Goal: Task Accomplishment & Management: Complete application form

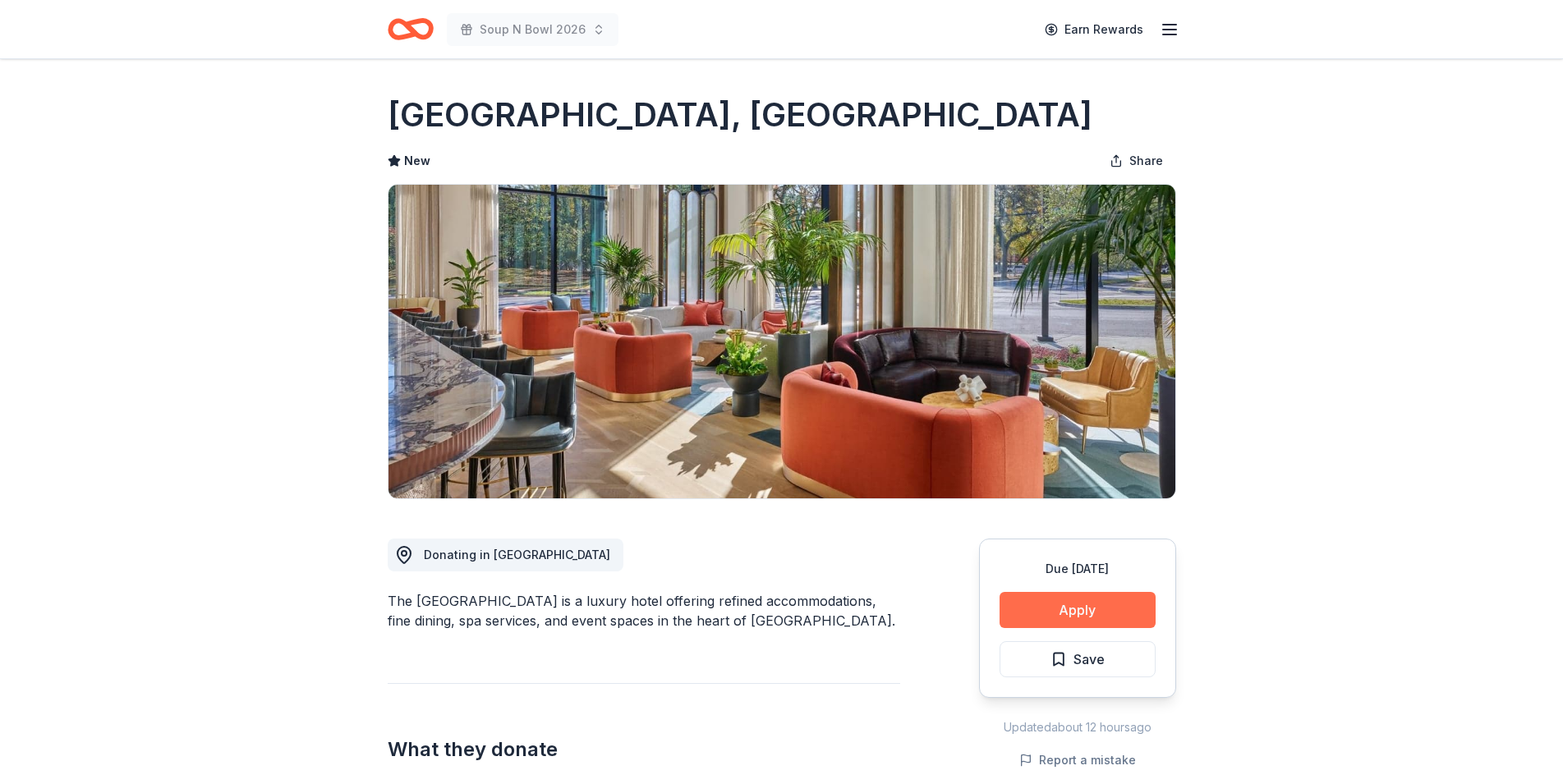
click at [1090, 606] on button "Apply" at bounding box center [1078, 610] width 156 height 36
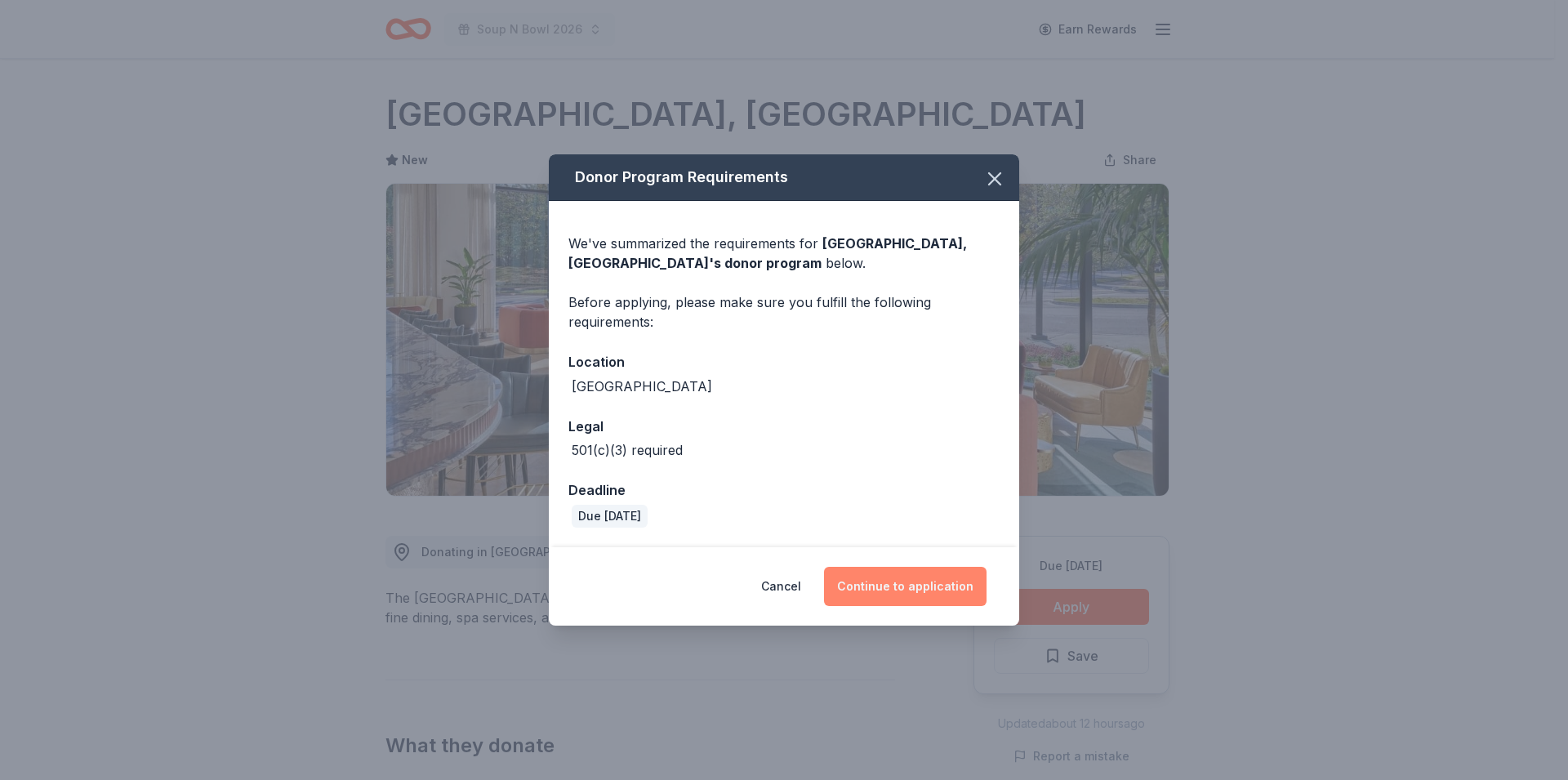
click at [905, 588] on button "Continue to application" at bounding box center [906, 587] width 163 height 39
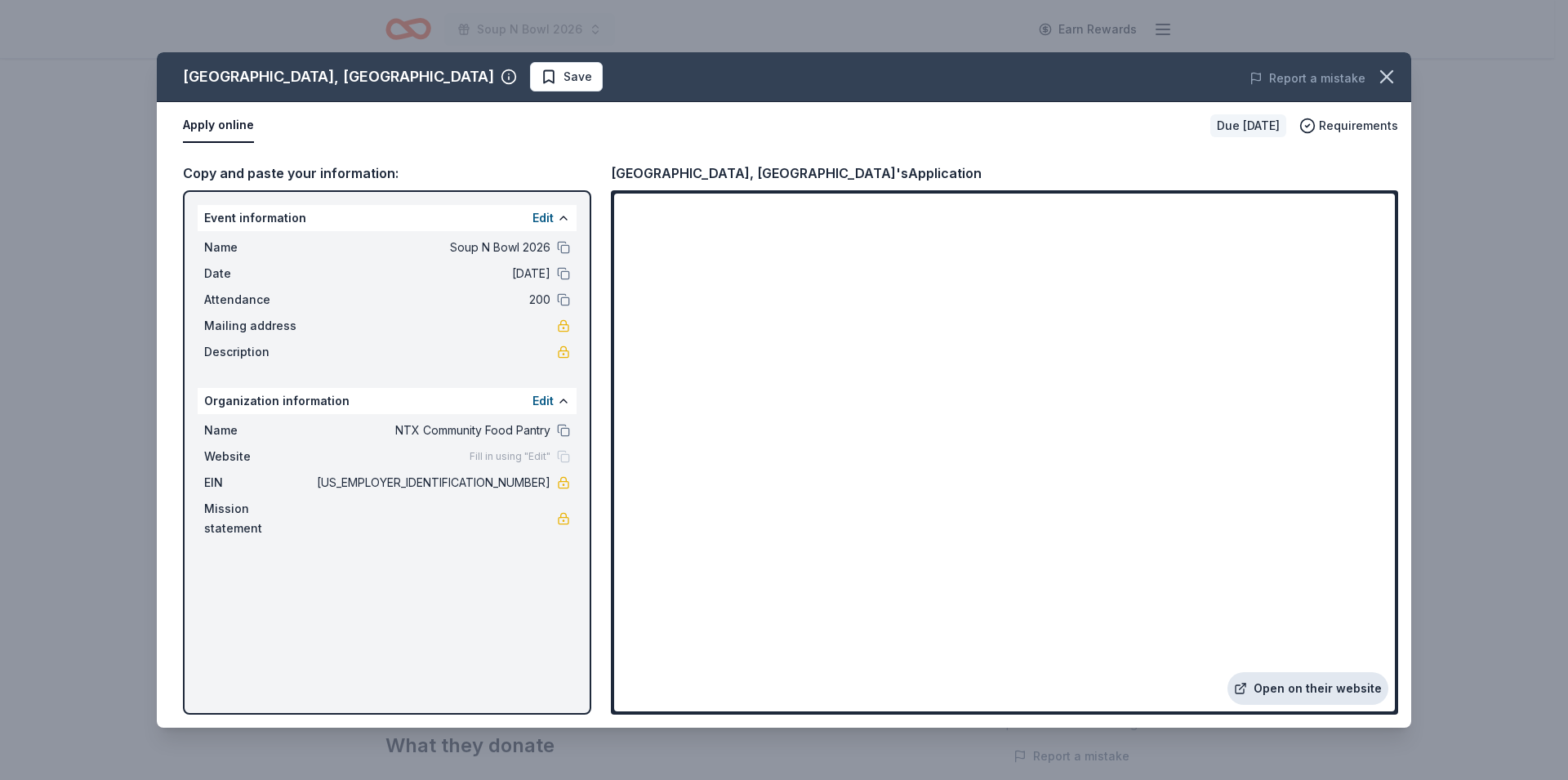
click at [1301, 685] on link "Open on their website" at bounding box center [1308, 688] width 161 height 32
click at [1395, 81] on icon "button" at bounding box center [1387, 77] width 23 height 23
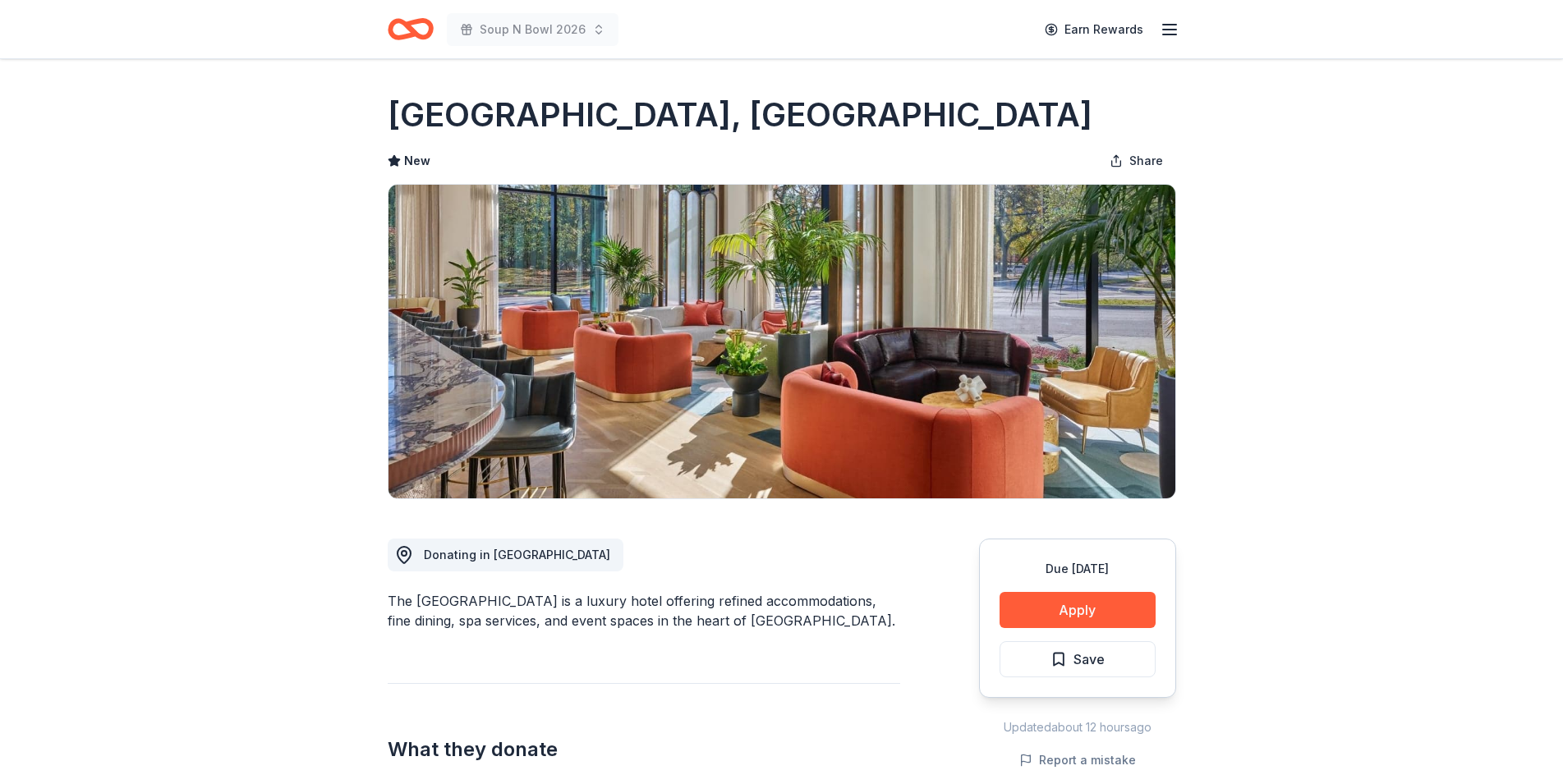
click at [1165, 25] on icon "button" at bounding box center [1169, 29] width 20 height 20
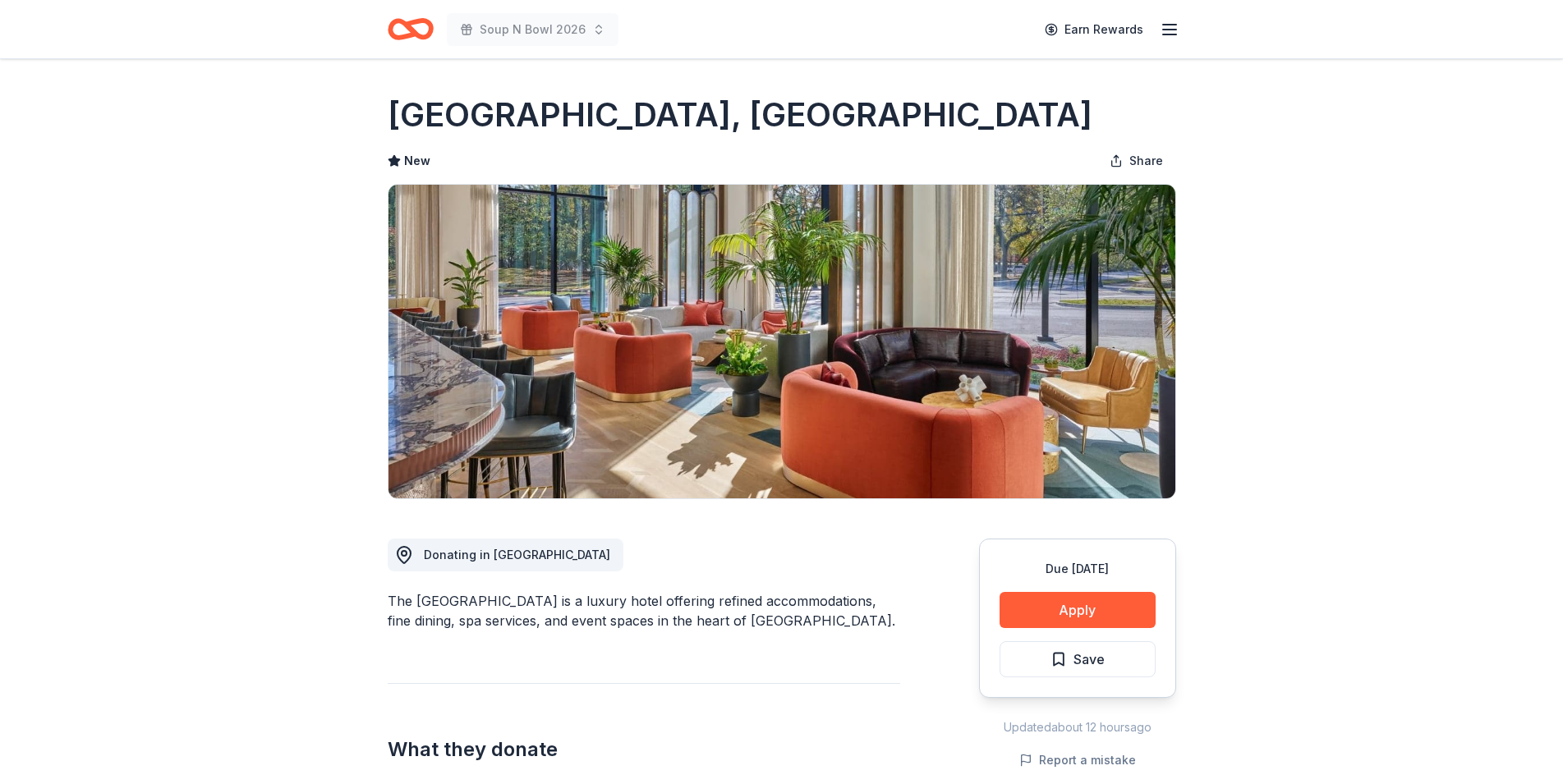
click at [1178, 24] on icon "button" at bounding box center [1169, 29] width 20 height 20
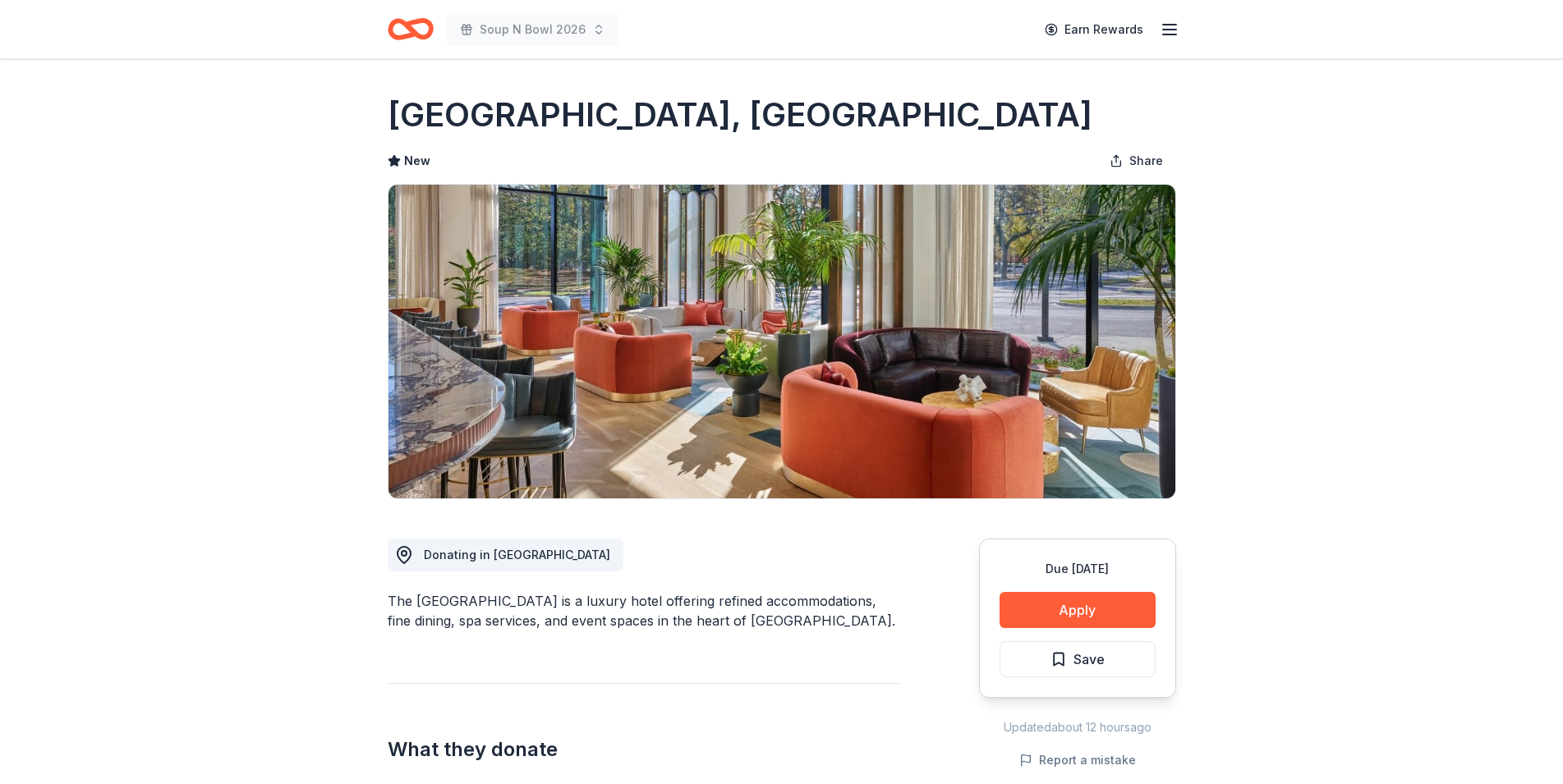
click at [408, 25] on icon "Home" at bounding box center [417, 29] width 25 height 17
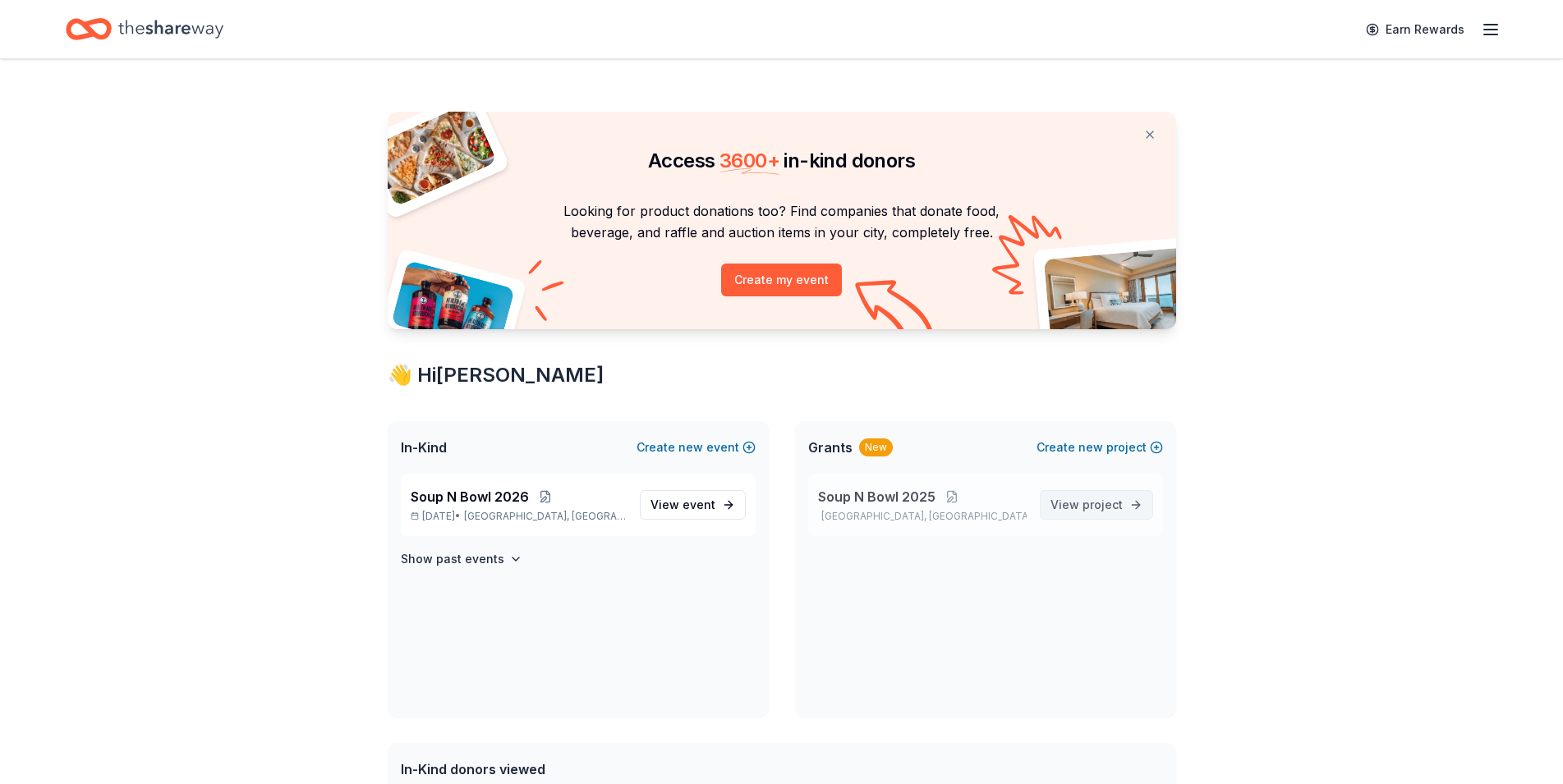
click at [1102, 501] on span "project" at bounding box center [1102, 504] width 40 height 14
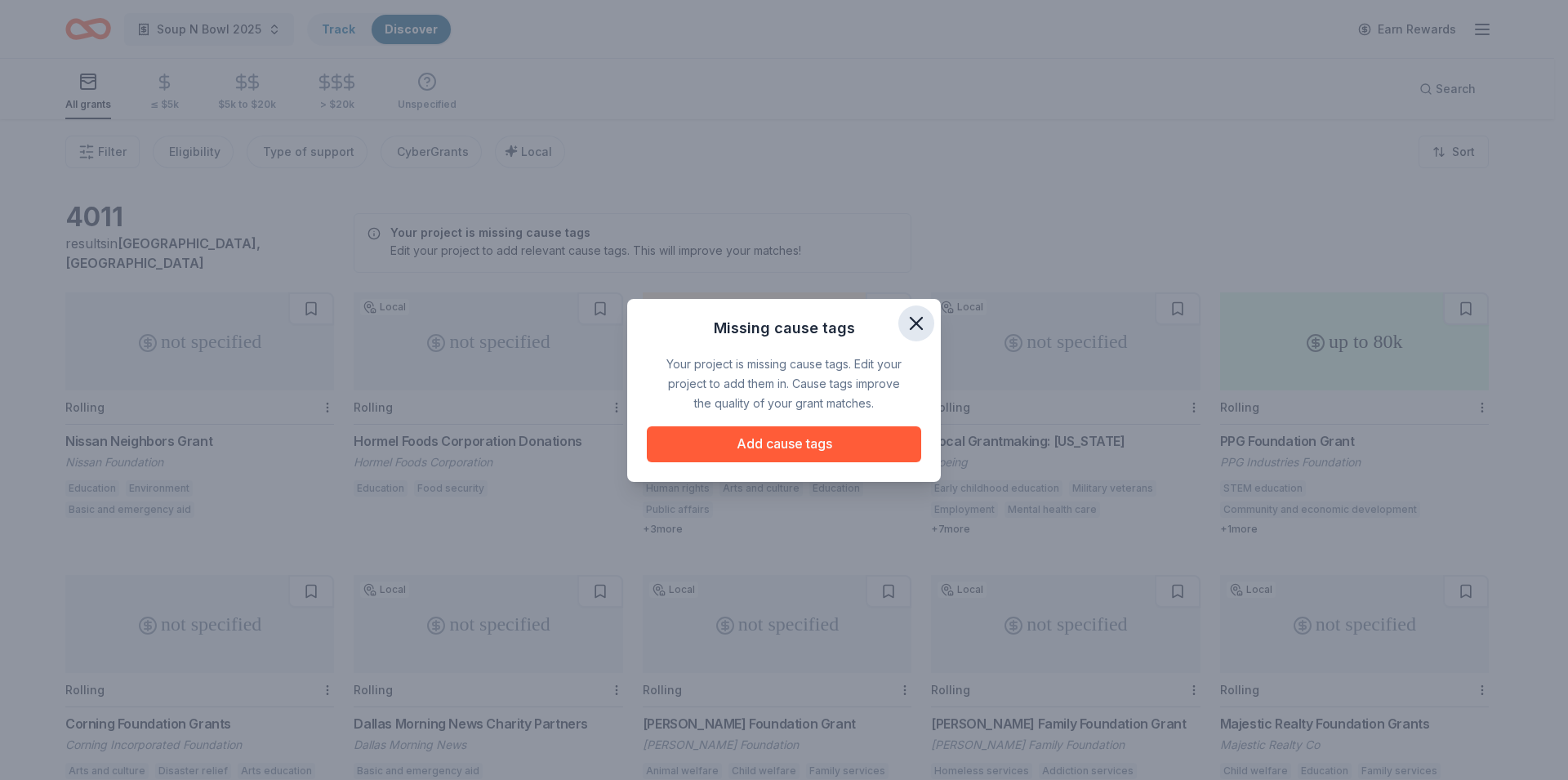
click at [923, 321] on icon "button" at bounding box center [916, 323] width 23 height 23
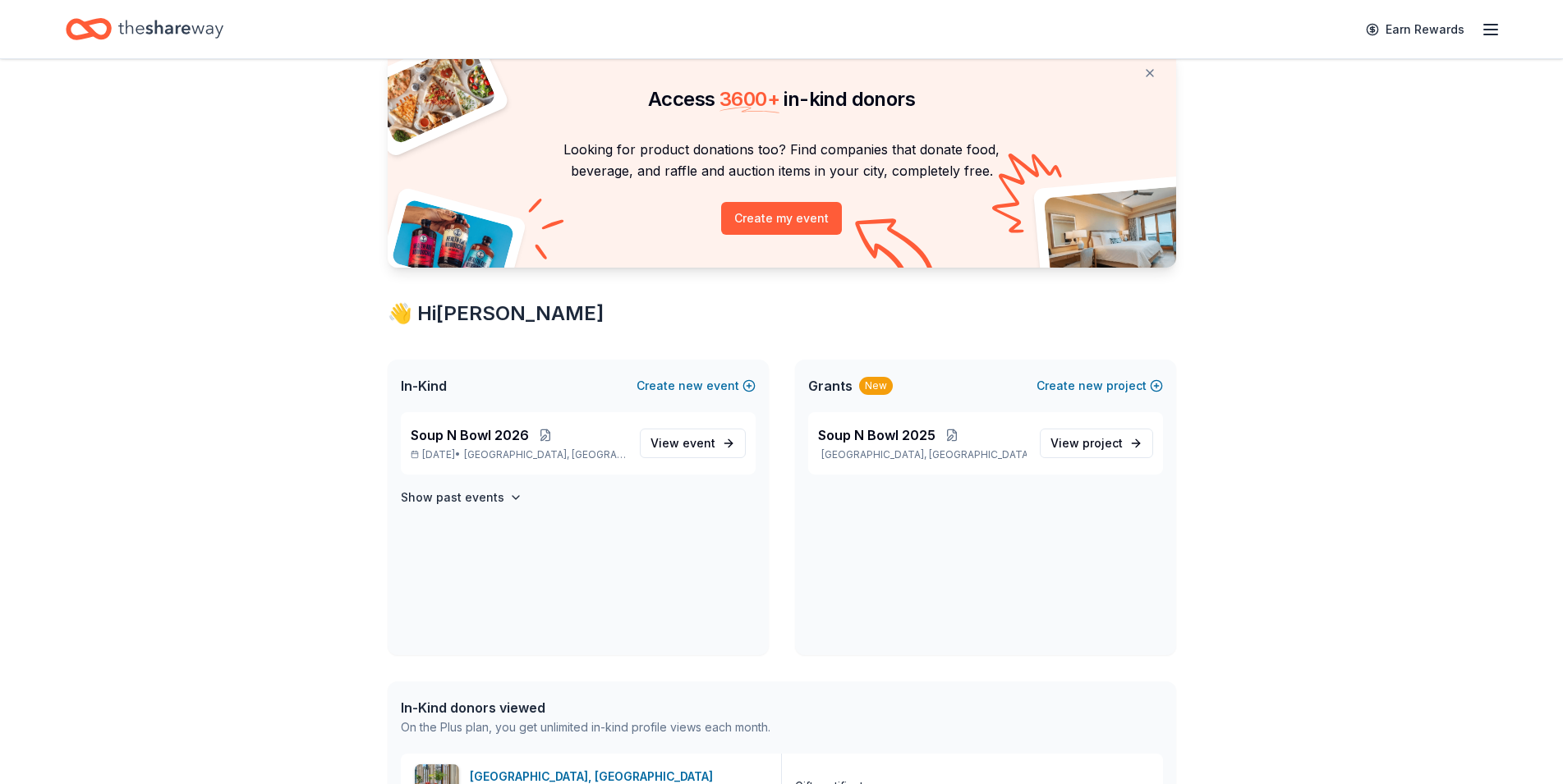
scroll to position [50, 0]
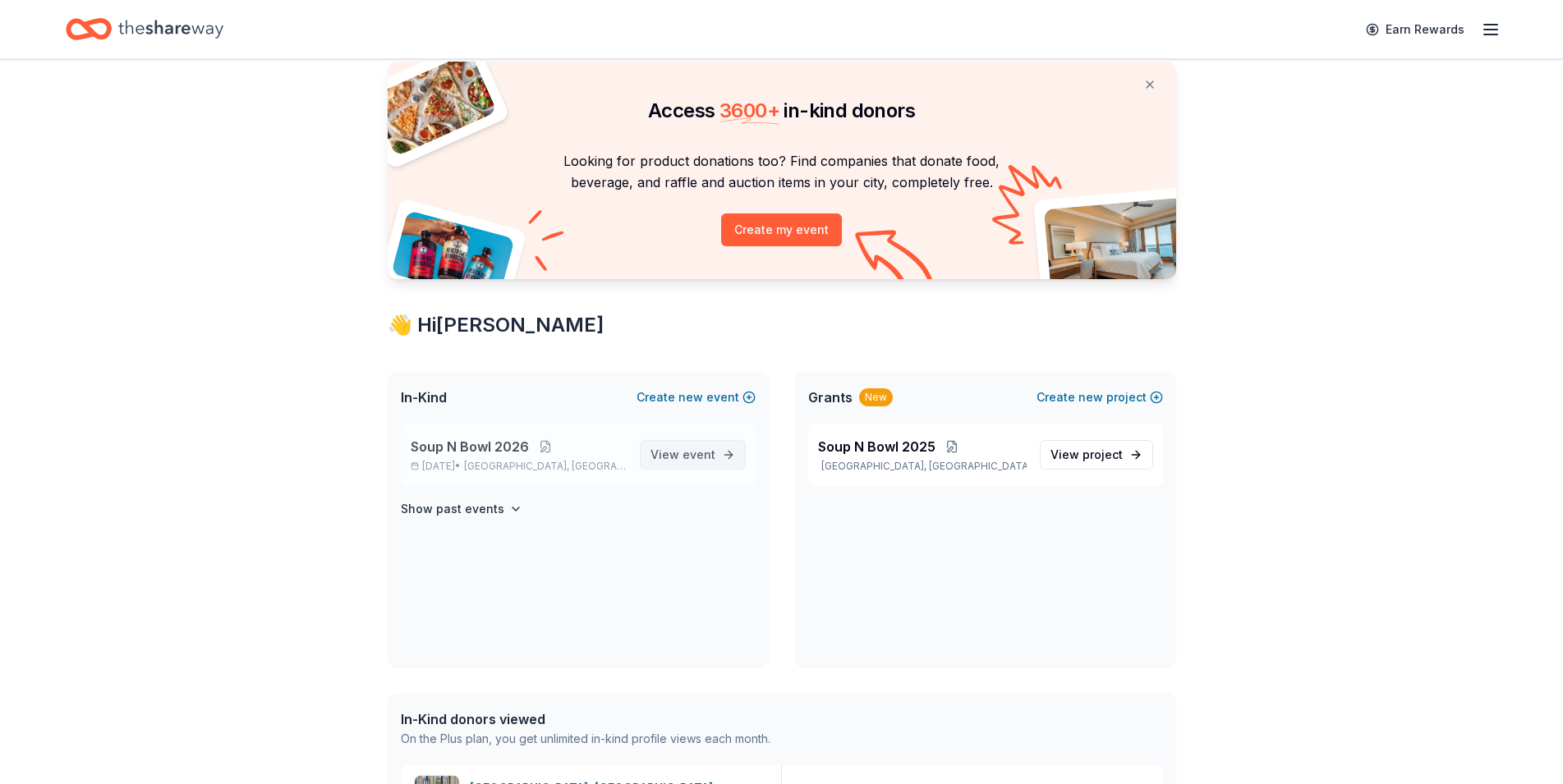
click at [684, 459] on span "View event" at bounding box center [683, 455] width 65 height 20
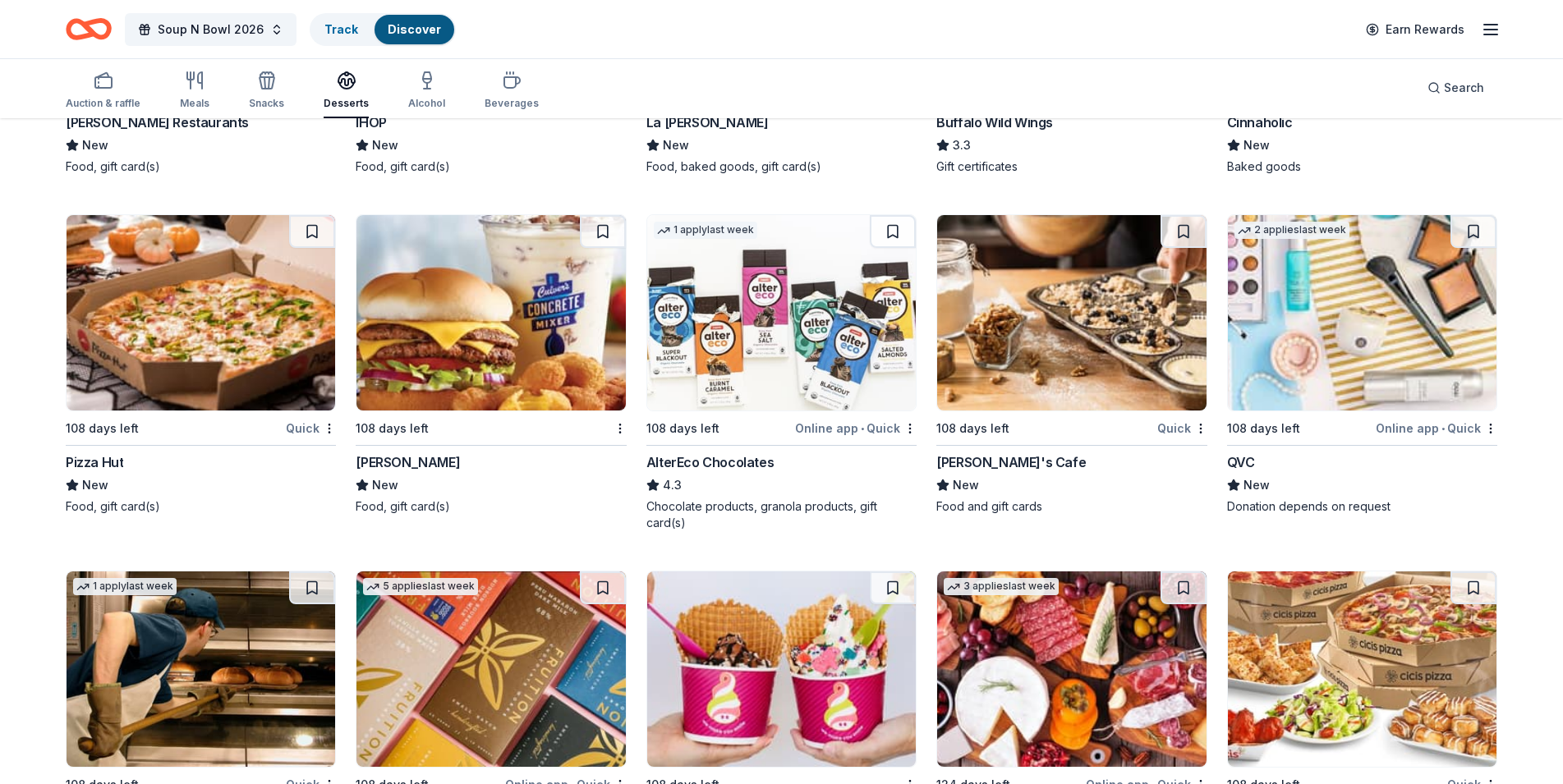
scroll to position [2185, 0]
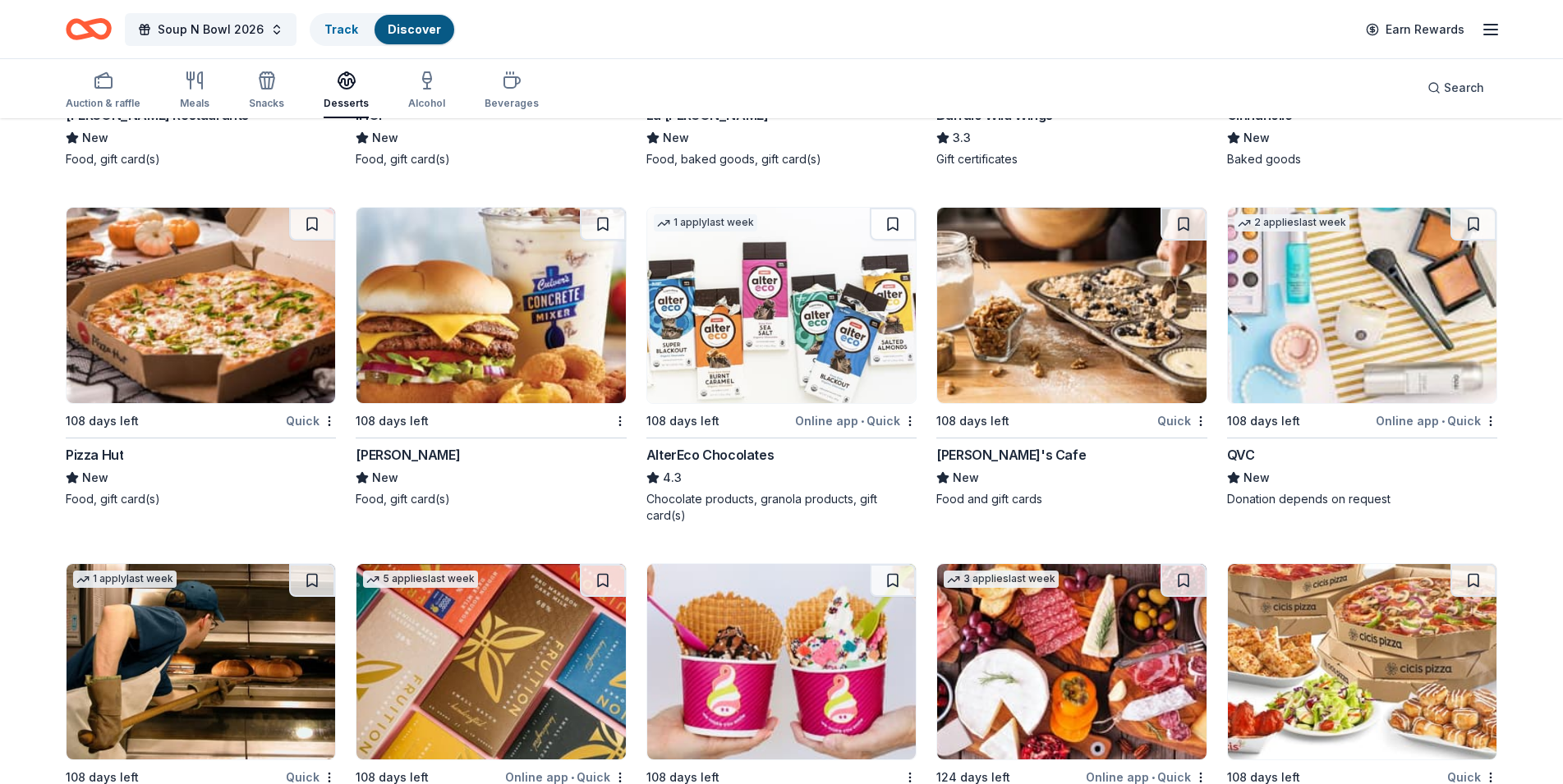
click at [1011, 289] on img at bounding box center [1071, 305] width 269 height 195
click at [744, 283] on img at bounding box center [782, 305] width 269 height 195
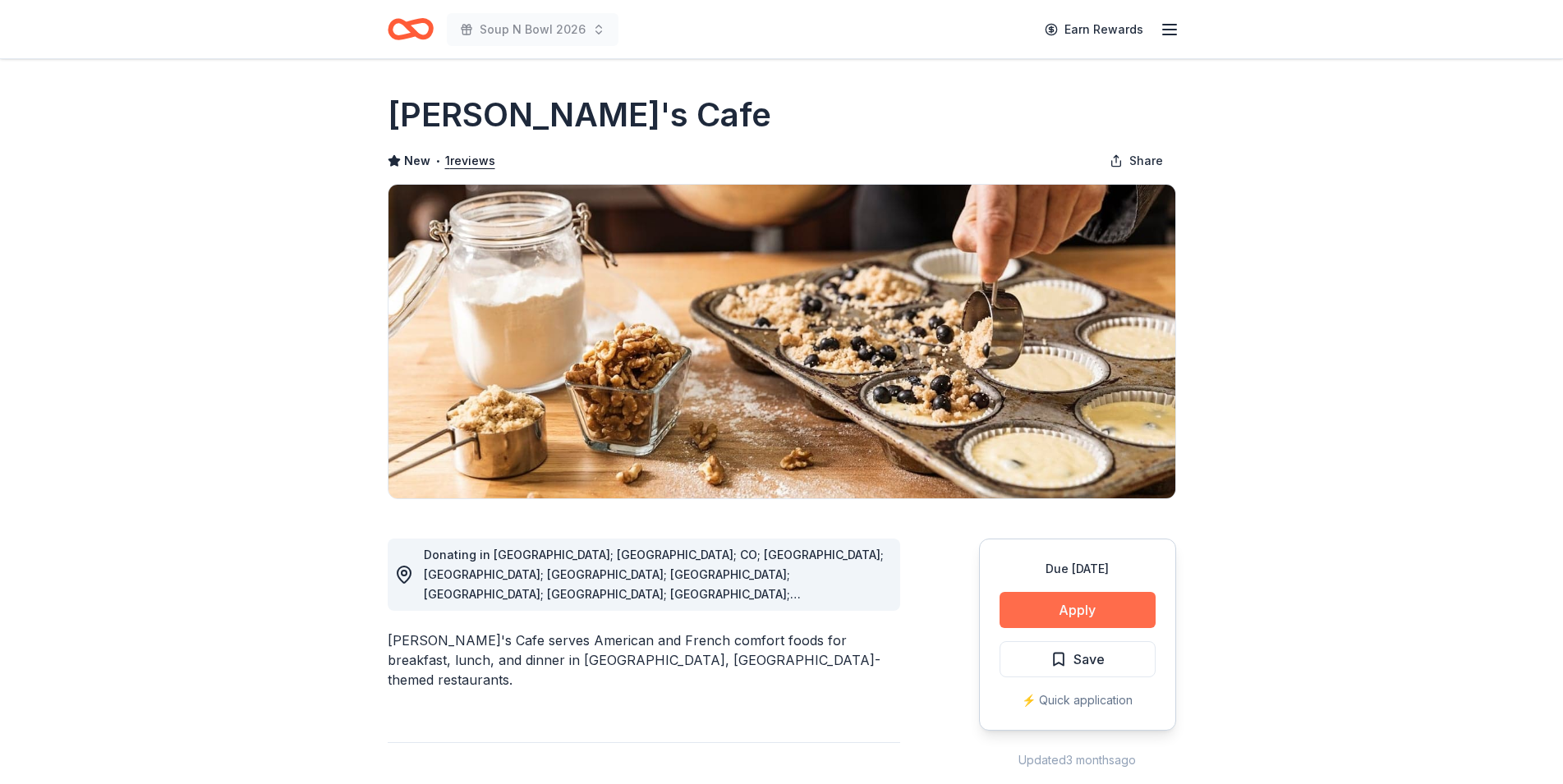
click at [1099, 597] on button "Apply" at bounding box center [1078, 610] width 156 height 36
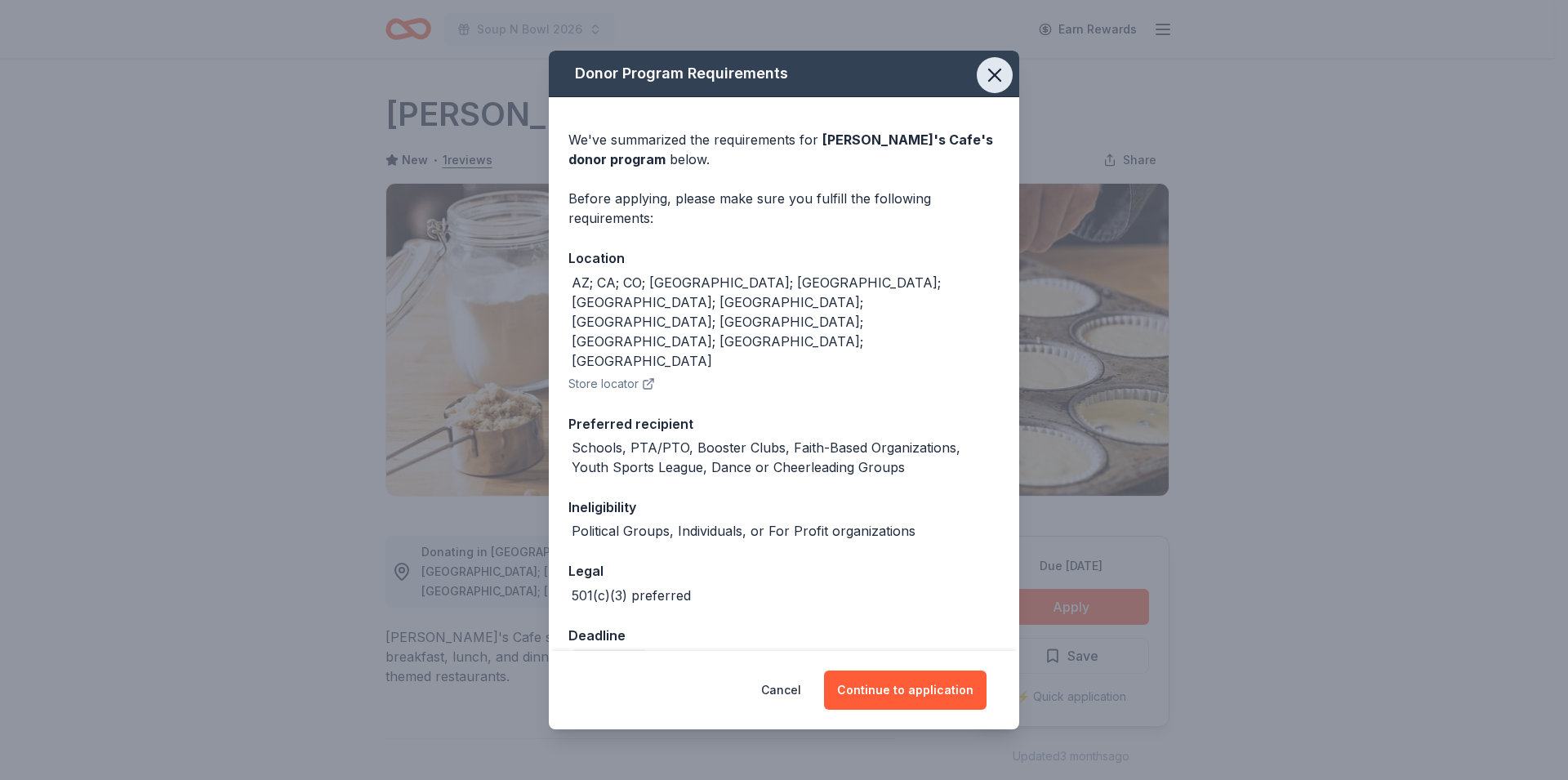
click at [998, 87] on icon "button" at bounding box center [994, 75] width 23 height 23
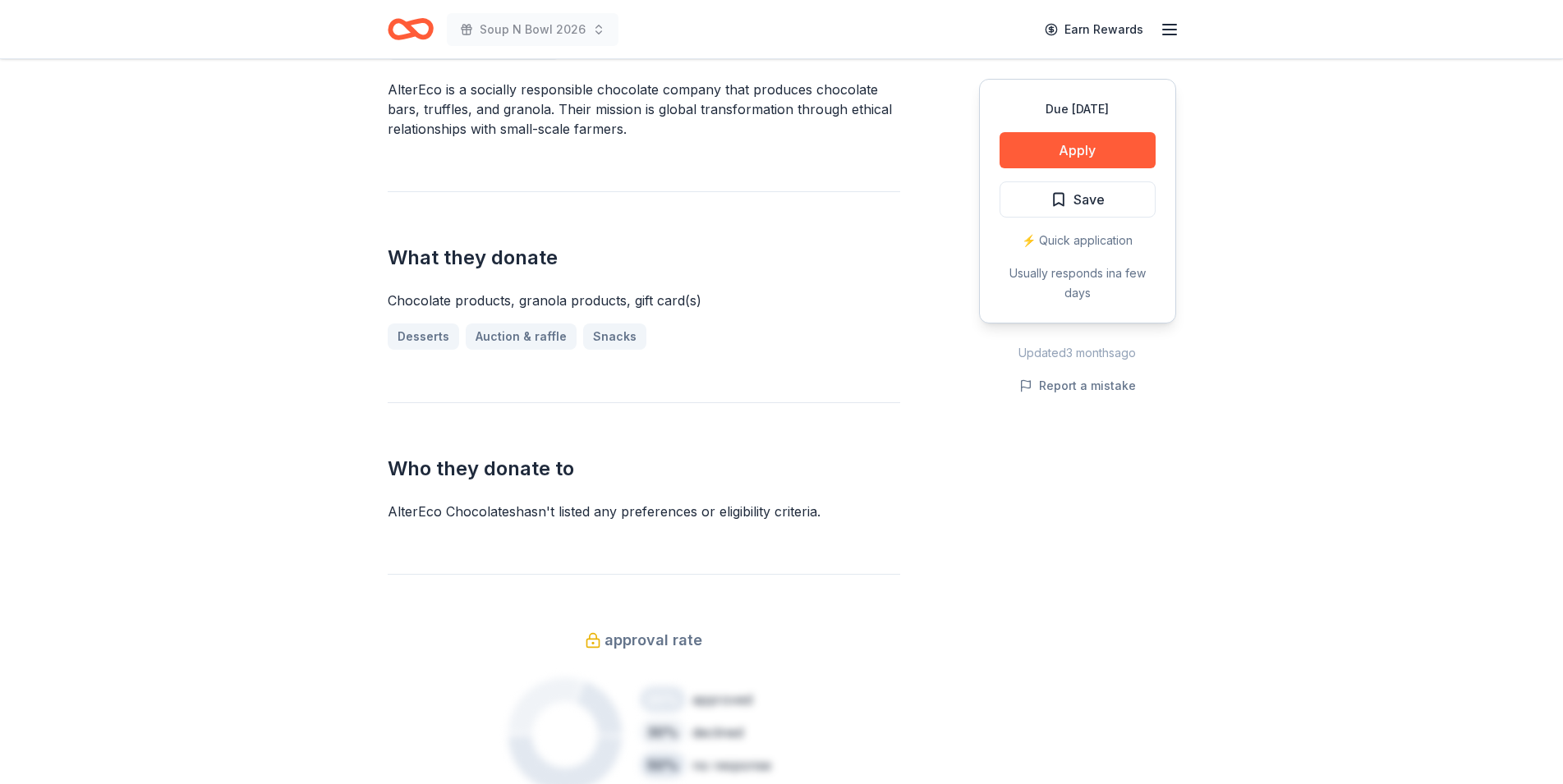
scroll to position [340, 0]
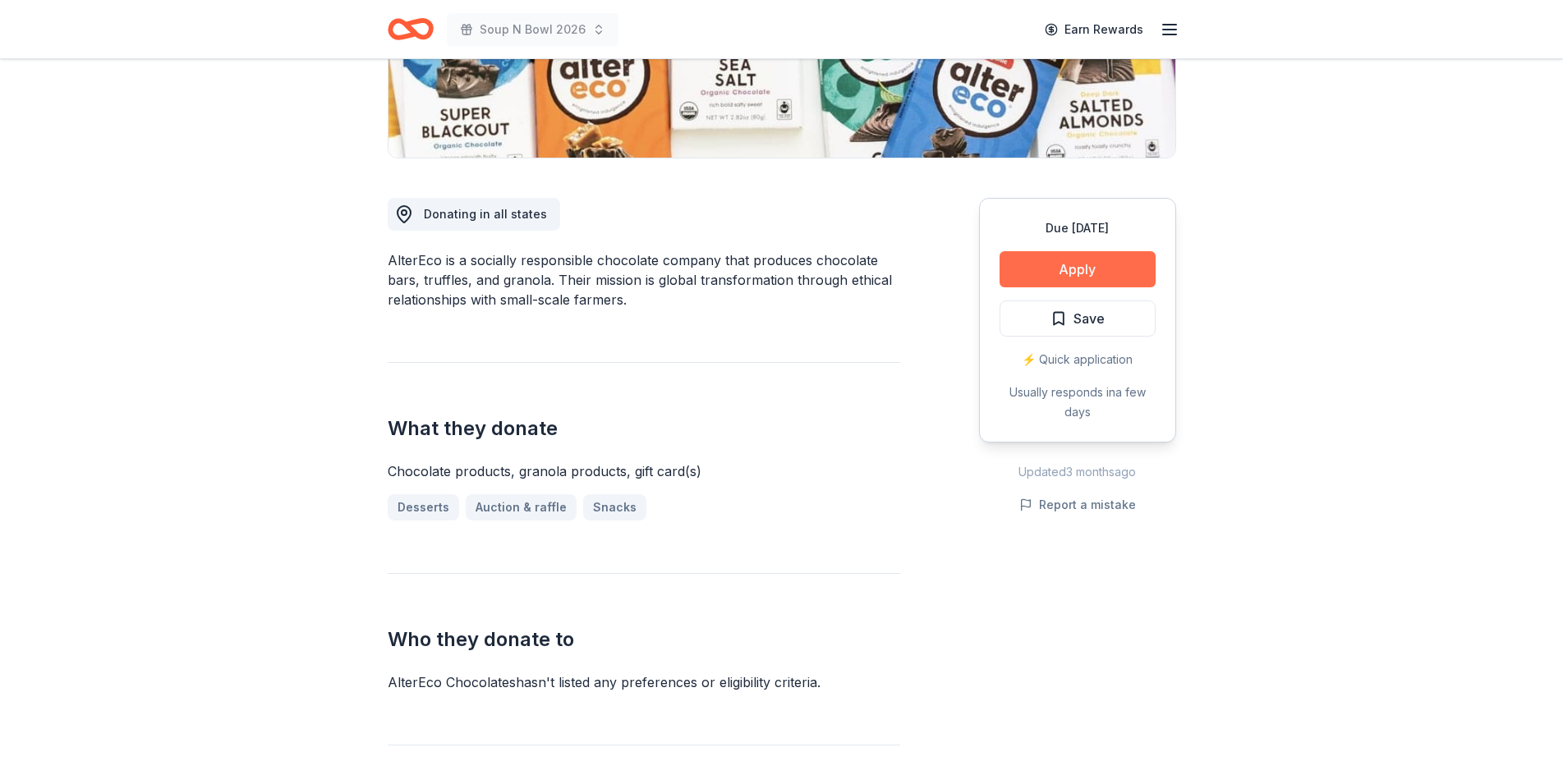
click at [1097, 264] on button "Apply" at bounding box center [1078, 269] width 156 height 36
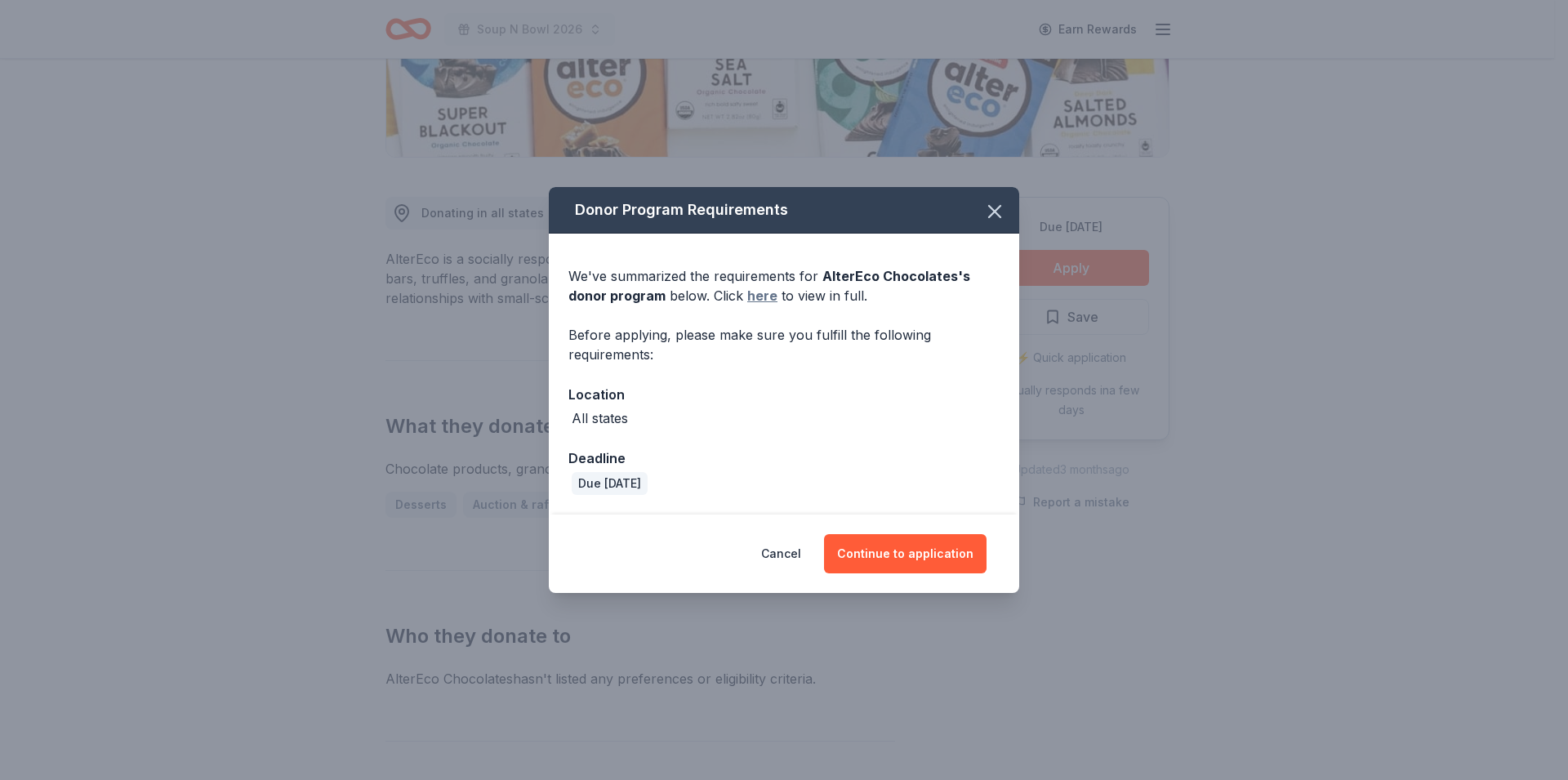
click at [772, 296] on link "here" at bounding box center [762, 295] width 31 height 19
click at [920, 556] on button "Continue to application" at bounding box center [906, 553] width 163 height 39
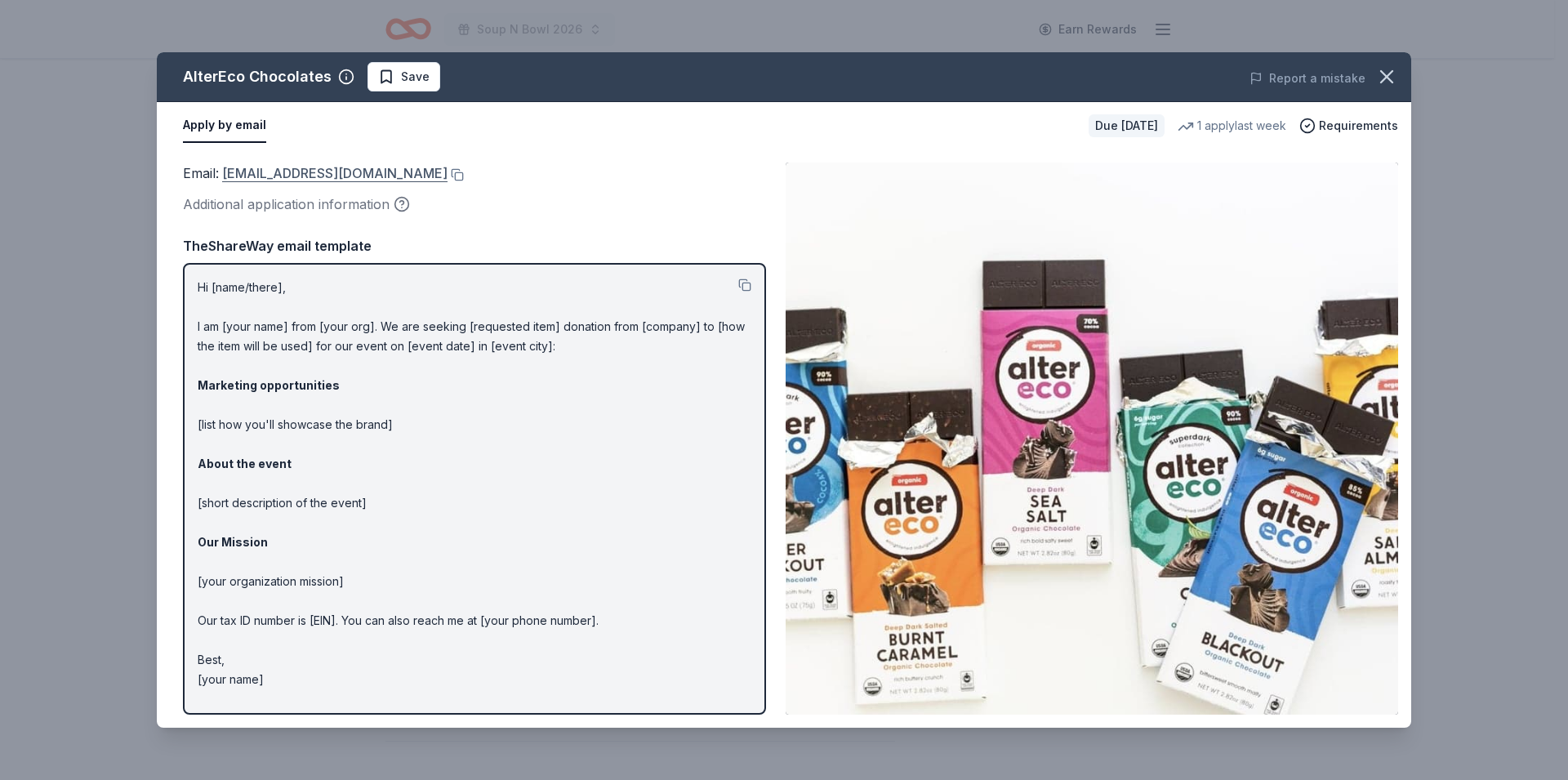
click at [286, 171] on link "shop@alterecofoods.com" at bounding box center [335, 173] width 226 height 21
click at [1388, 79] on icon "button" at bounding box center [1387, 77] width 11 height 11
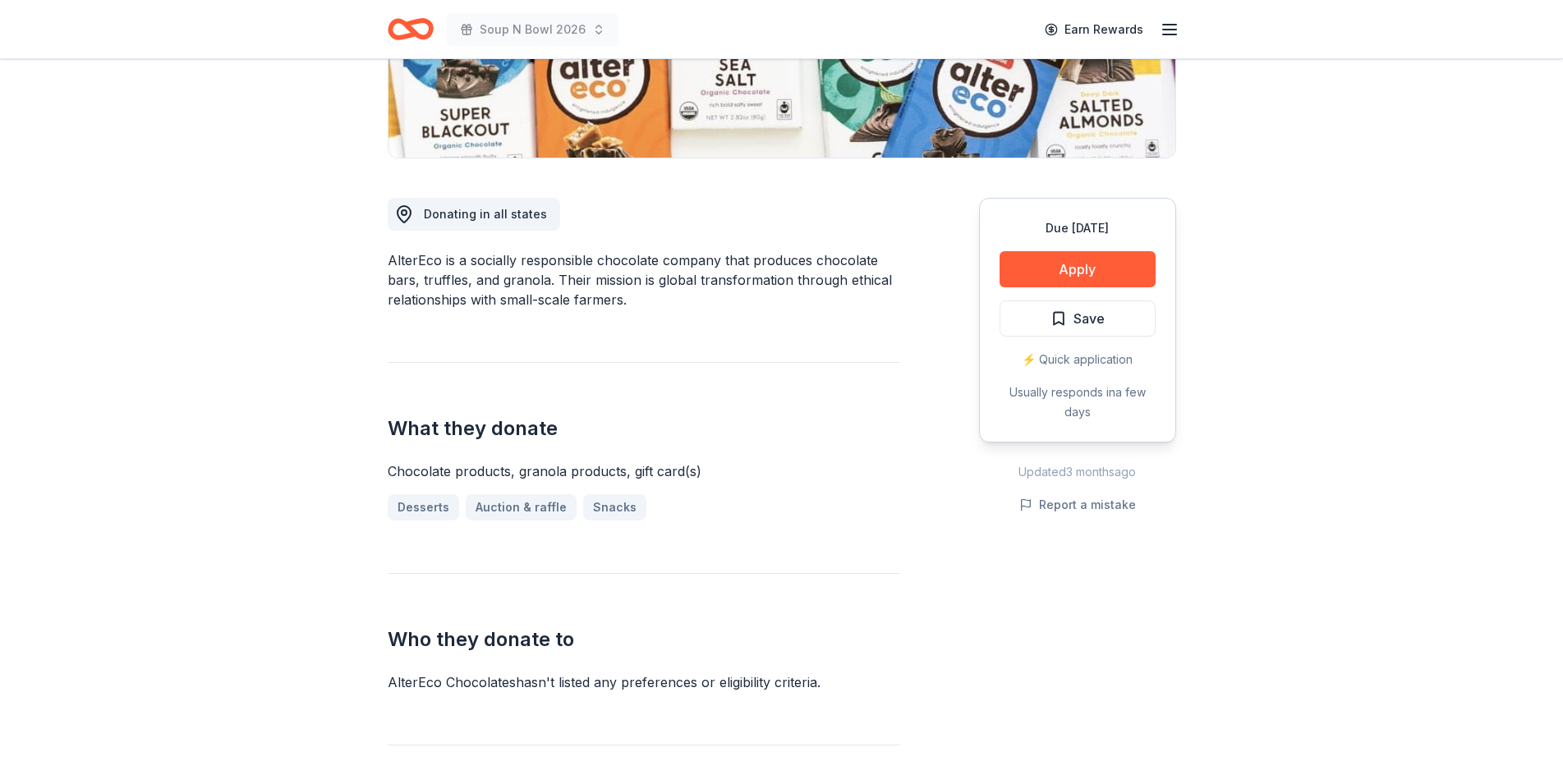
scroll to position [0, 0]
